Goal: Entertainment & Leisure: Consume media (video, audio)

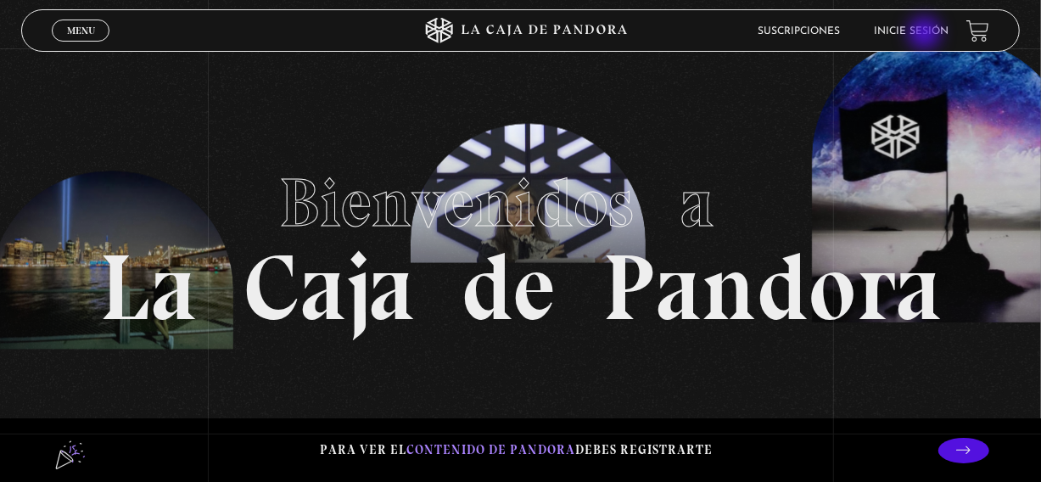
click at [926, 35] on link "Inicie sesión" at bounding box center [911, 31] width 75 height 10
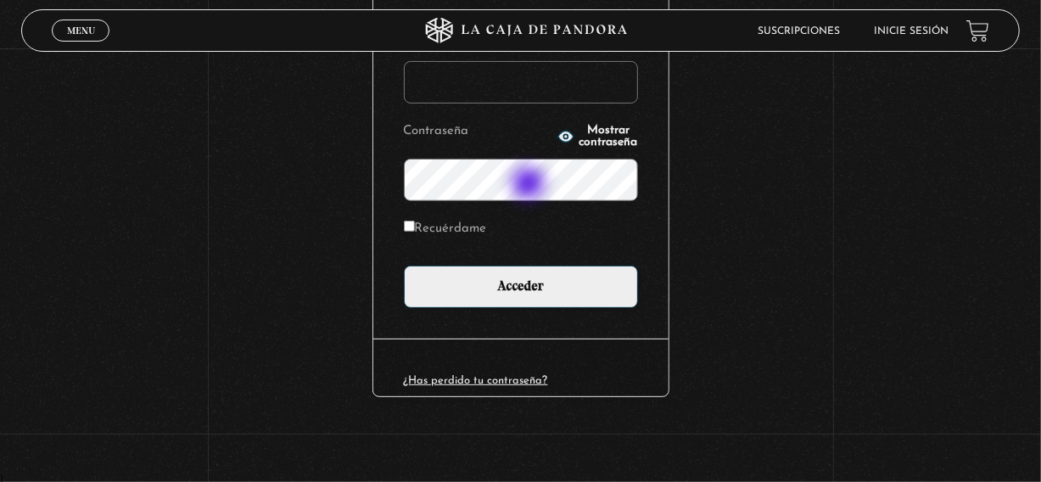
scroll to position [317, 0]
type input "david107gamboa@gmail.com"
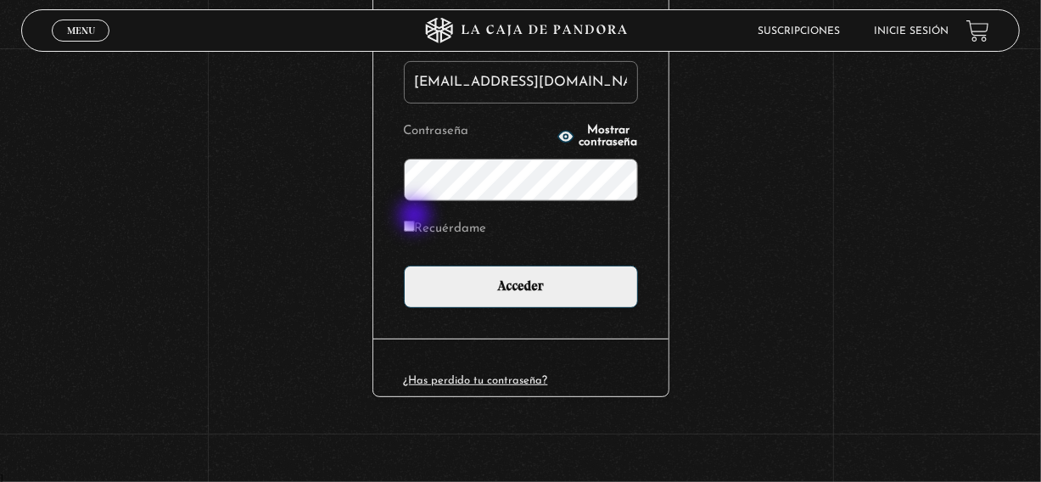
click at [415, 220] on input "Recuérdame" at bounding box center [409, 225] width 11 height 11
checkbox input "true"
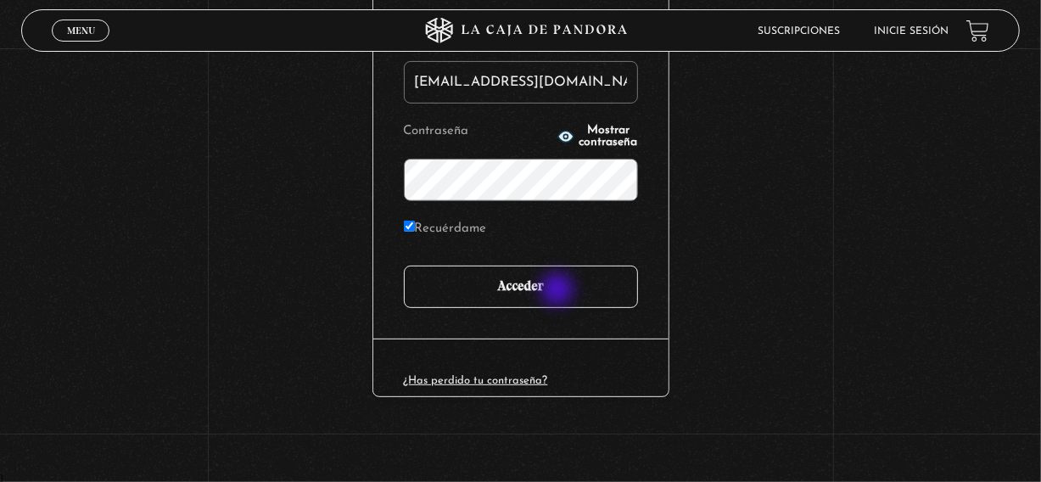
click at [559, 291] on input "Acceder" at bounding box center [521, 286] width 234 height 42
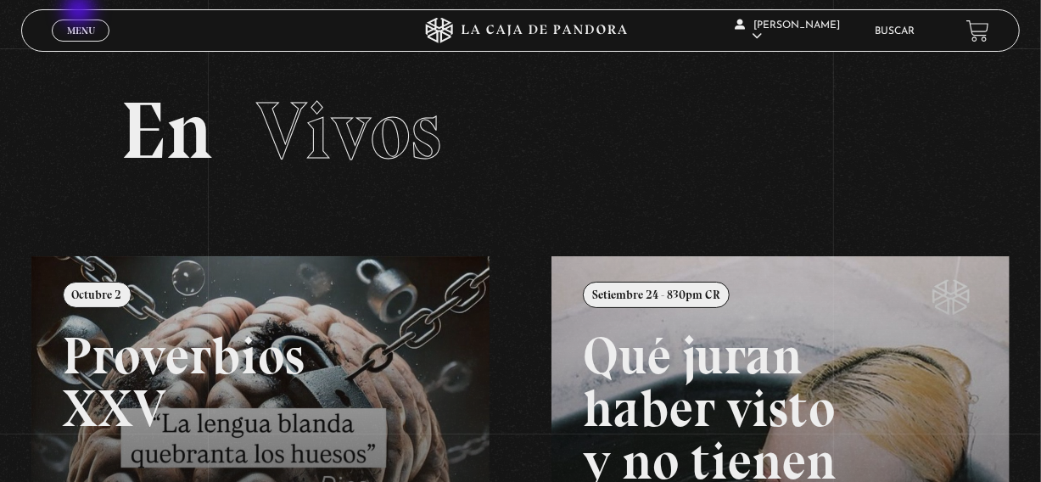
click at [81, 12] on div "Menu Cerrar" at bounding box center [208, 30] width 312 height 41
click at [88, 39] on link "Menu Cerrar" at bounding box center [81, 31] width 58 height 22
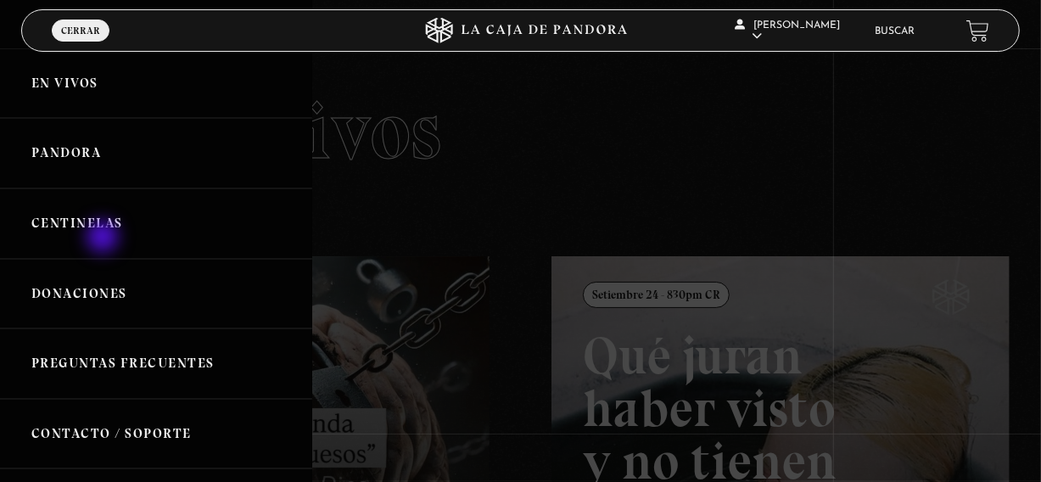
click at [104, 238] on link "Centinelas" at bounding box center [156, 223] width 312 height 70
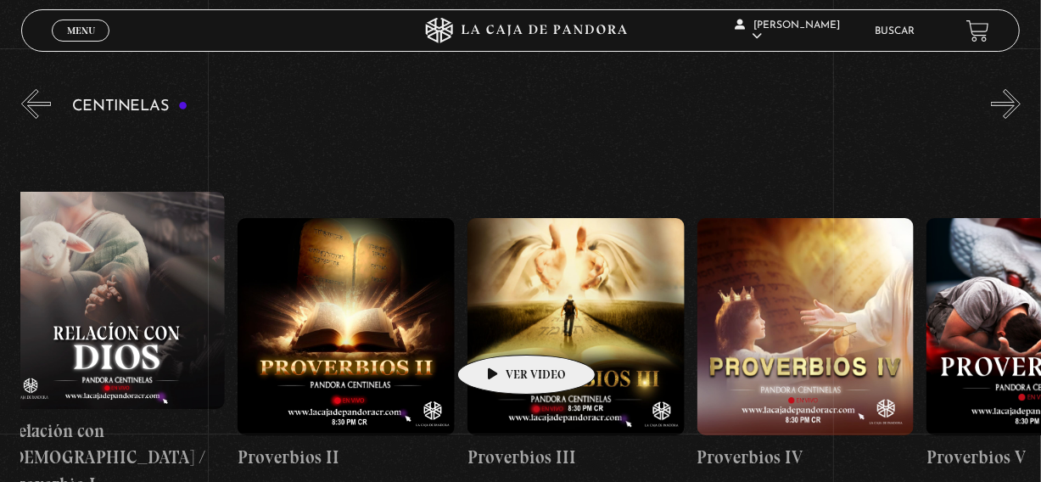
scroll to position [0, 702]
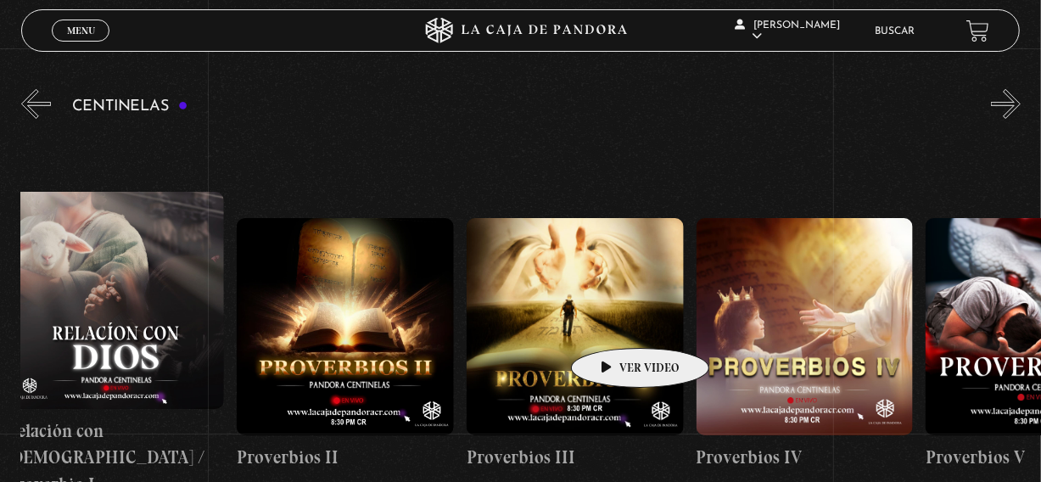
click at [613, 322] on figure at bounding box center [574, 326] width 217 height 217
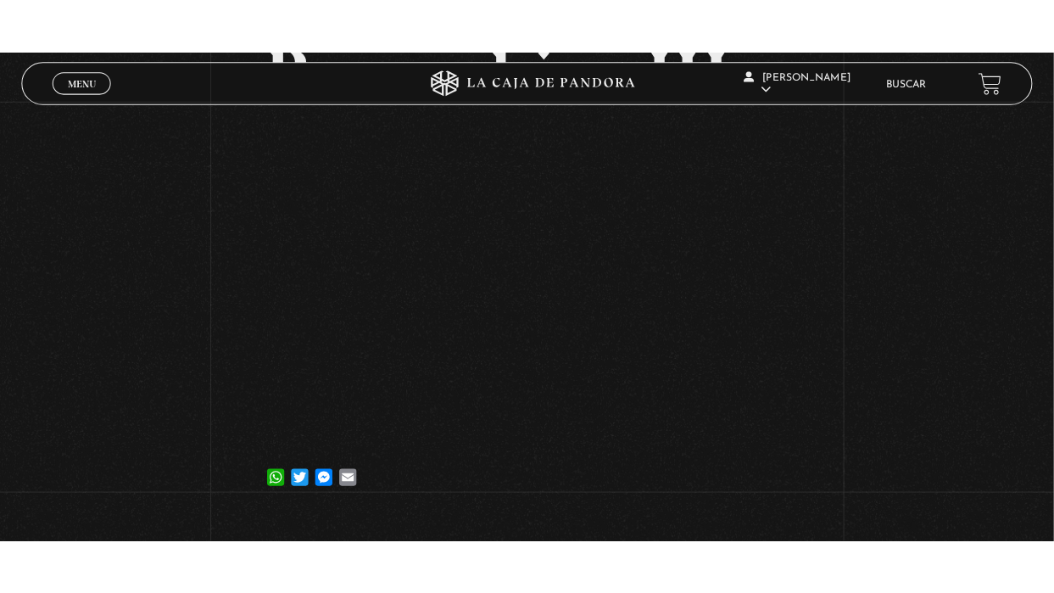
scroll to position [153, 0]
